Goal: Complete application form: Complete application form

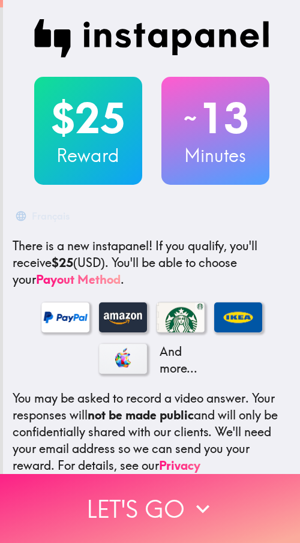
click at [60, 492] on button "Let's go" at bounding box center [150, 508] width 300 height 69
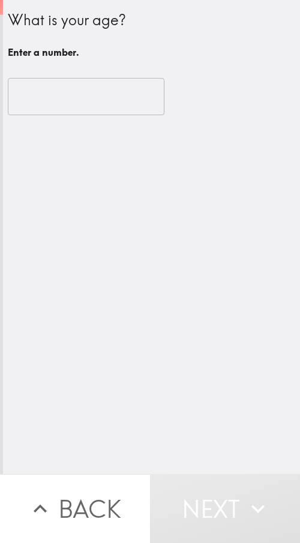
click at [44, 105] on input "number" at bounding box center [86, 96] width 156 height 37
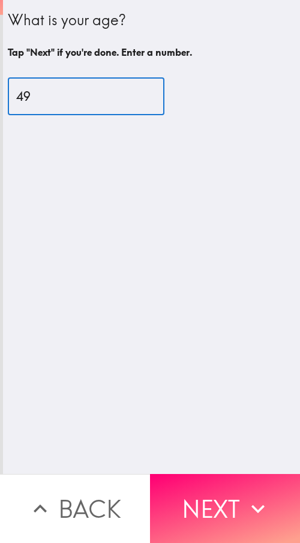
type input "49"
click at [216, 507] on button "Next" at bounding box center [225, 508] width 150 height 69
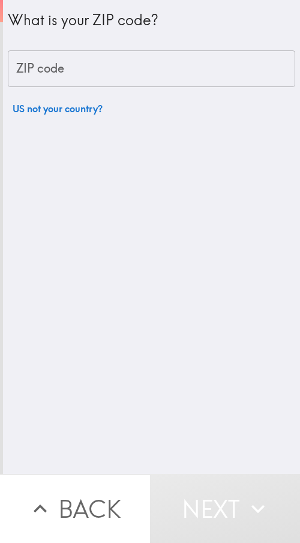
click at [160, 209] on div "What is your ZIP code? ZIP code ZIP code US not your country?" at bounding box center [151, 237] width 297 height 474
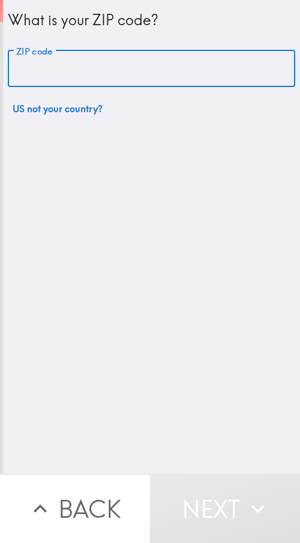
click at [65, 72] on input "ZIP code" at bounding box center [151, 68] width 287 height 37
paste input "78523"
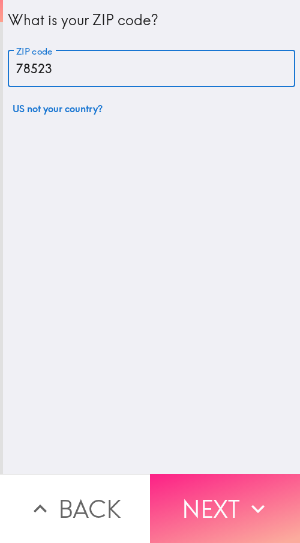
type input "78523"
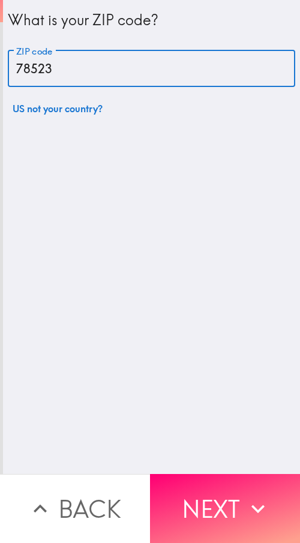
click at [245, 495] on icon "button" at bounding box center [258, 508] width 26 height 26
